Goal: Task Accomplishment & Management: Manage account settings

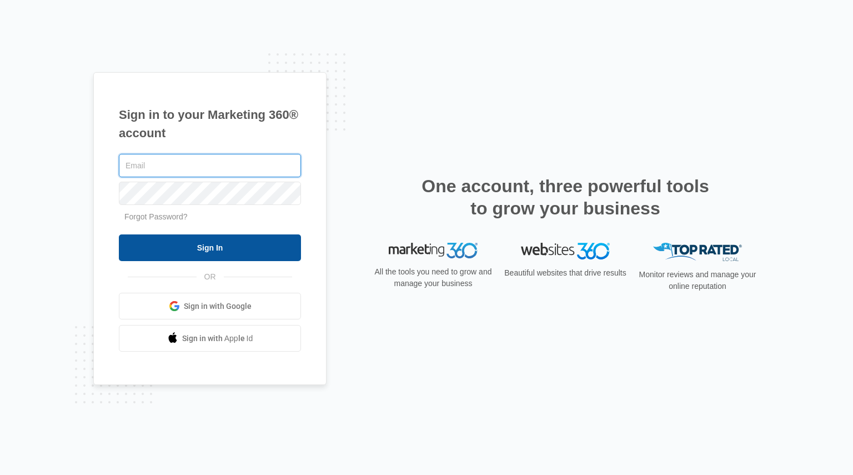
type input "[EMAIL_ADDRESS][DOMAIN_NAME]"
click at [192, 248] on input "Sign In" at bounding box center [210, 247] width 182 height 27
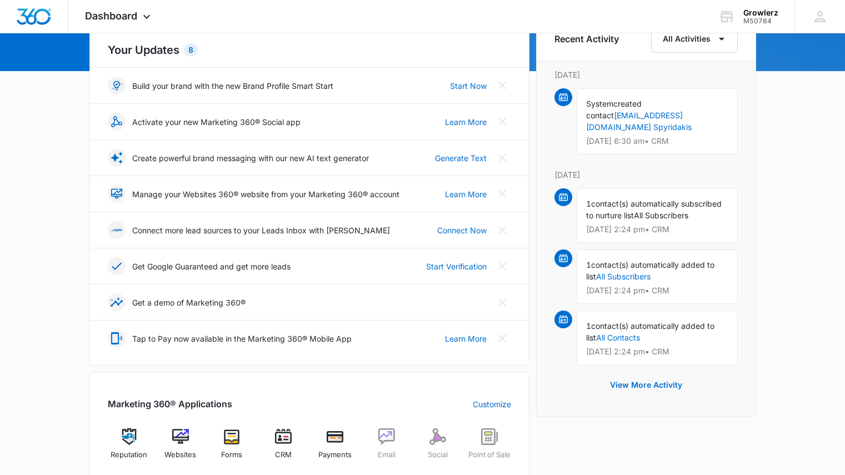
scroll to position [237, 0]
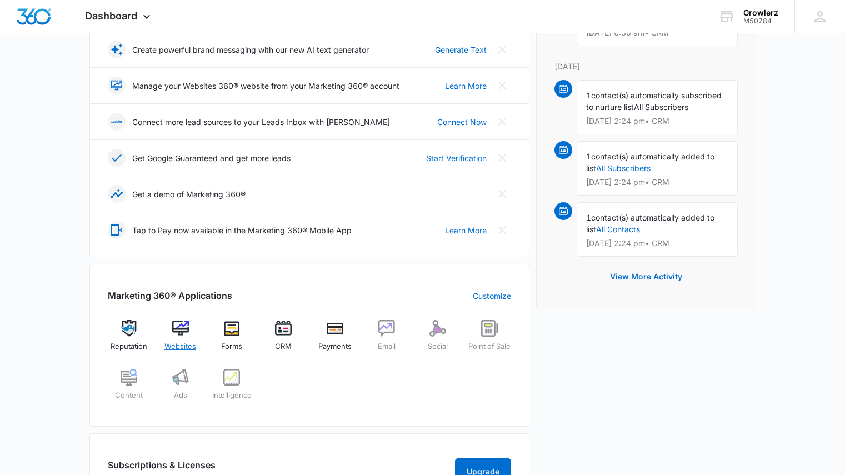
click at [184, 335] on img at bounding box center [180, 328] width 17 height 17
